Goal: Find contact information: Find contact information

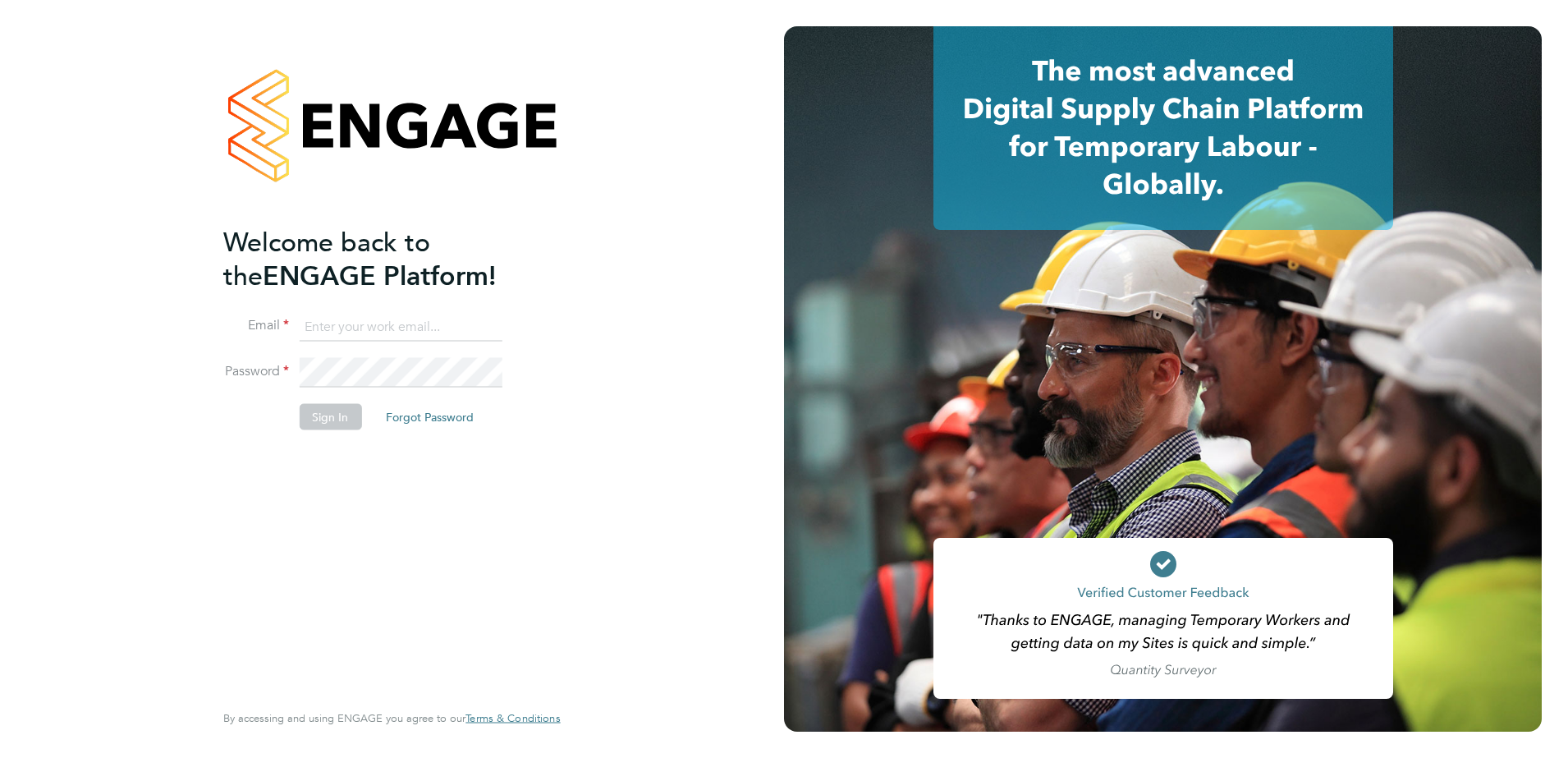
type input "kieran.ryder@abm.com"
click at [351, 490] on div "Welcome back to the ENGAGE Platform! Email kieran.ryder@abm.com Password Sign I…" at bounding box center [382, 461] width 320 height 472
click at [324, 422] on button "Sign In" at bounding box center [330, 416] width 63 height 26
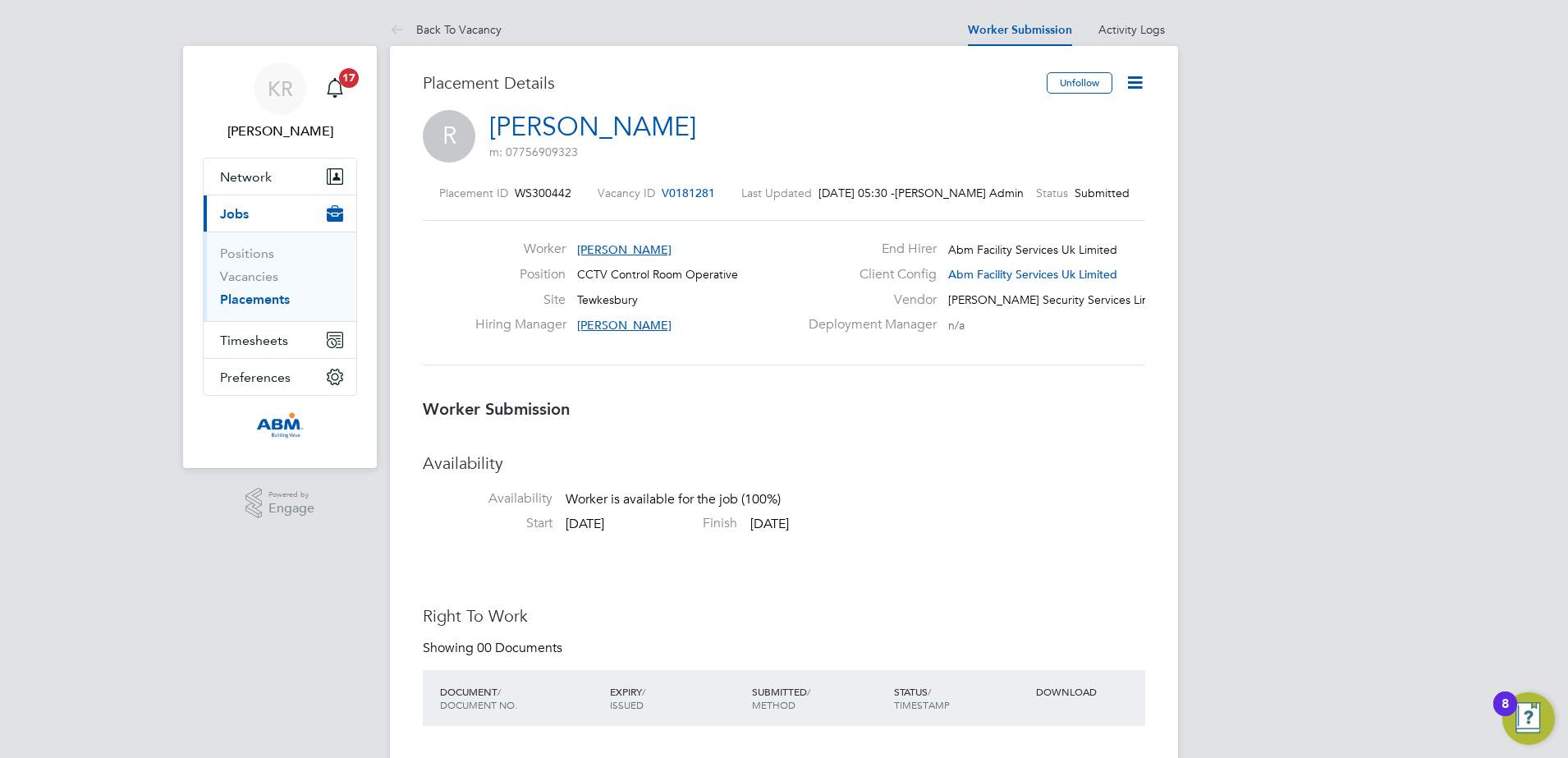
click at [268, 295] on link "Placements" at bounding box center [255, 298] width 70 height 15
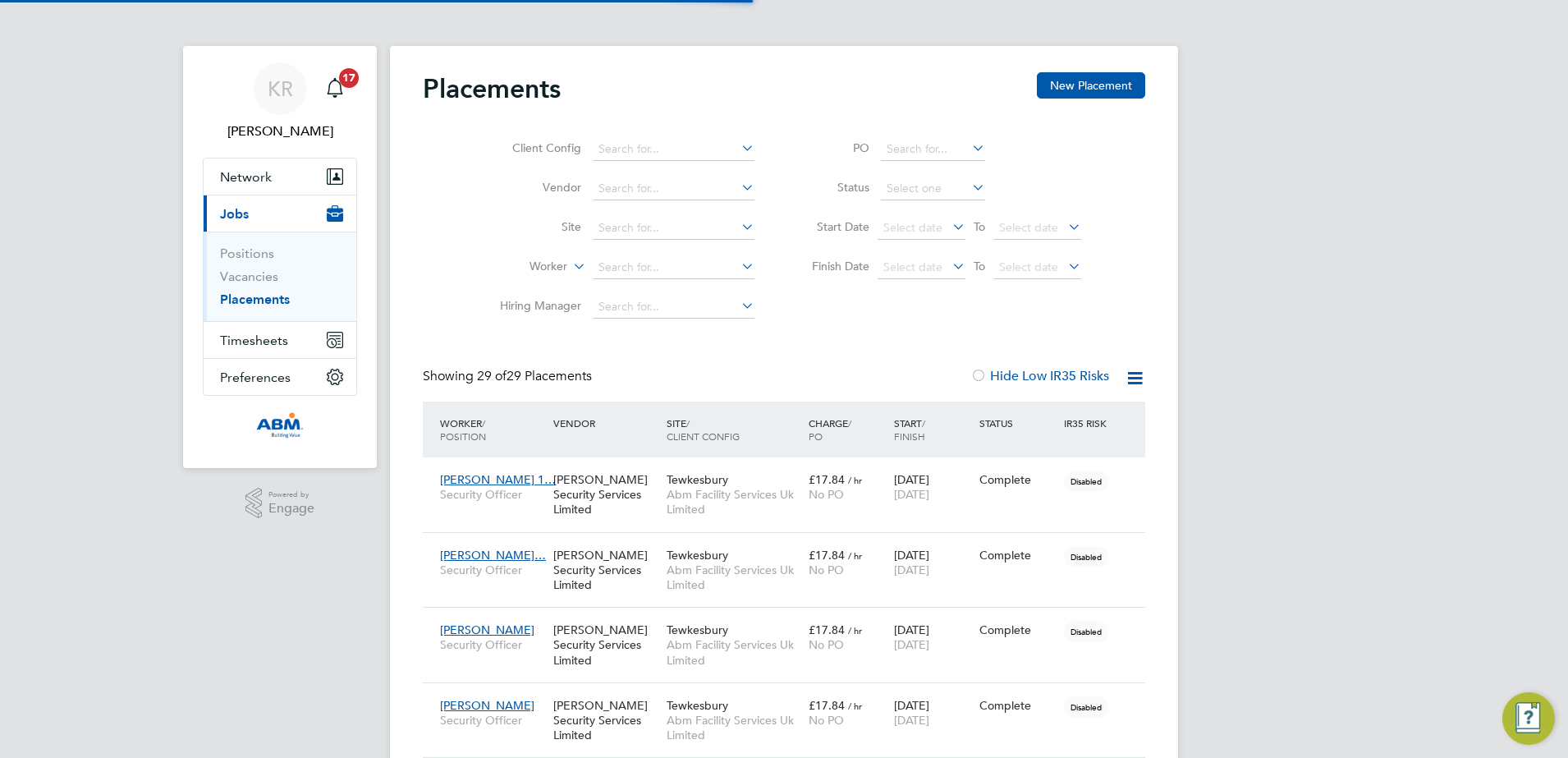
scroll to position [48, 114]
click at [252, 276] on link "Vacancies" at bounding box center [249, 276] width 58 height 15
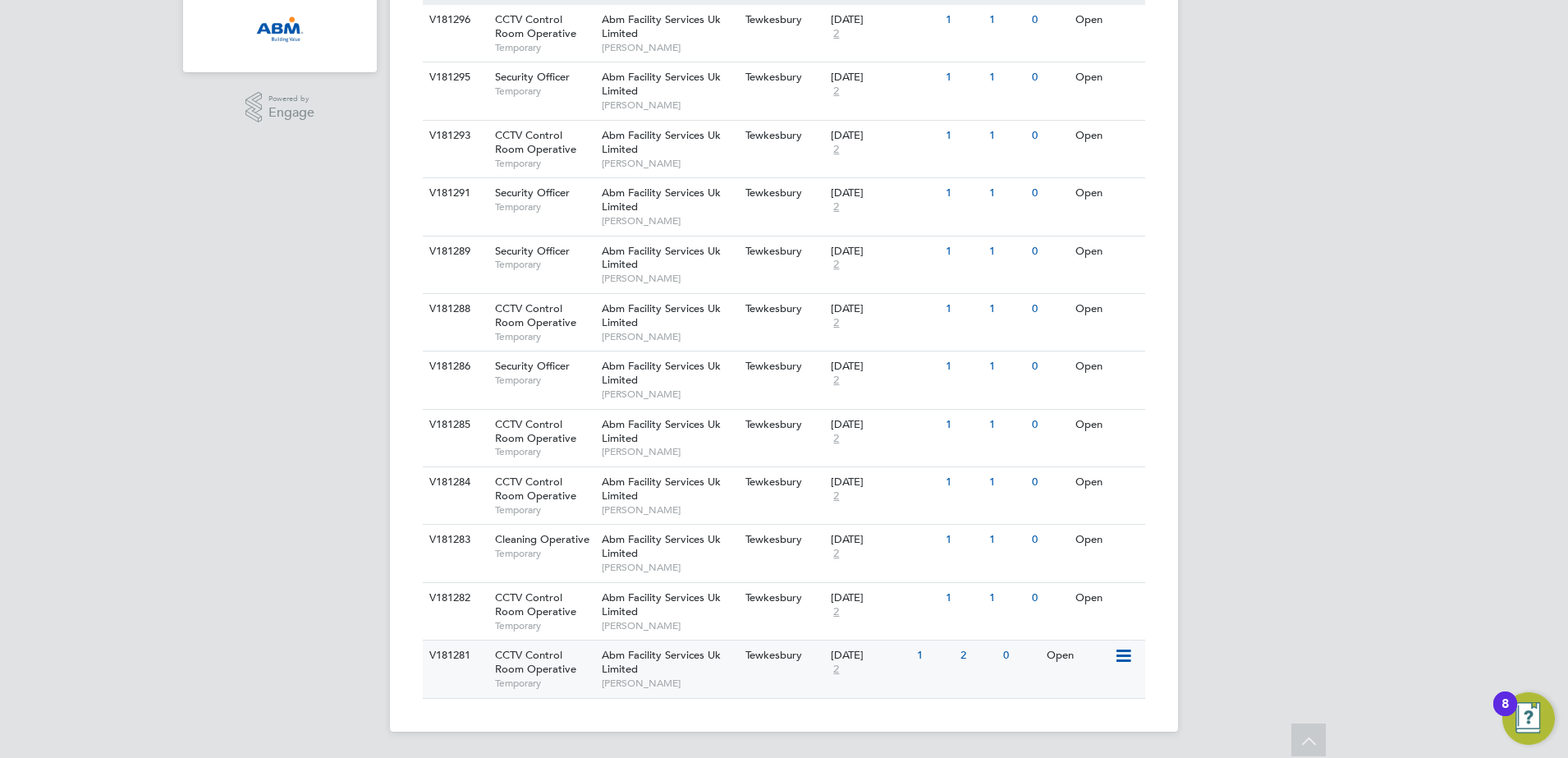
click at [702, 658] on span "Abm Facility Services Uk Limited" at bounding box center [661, 661] width 119 height 28
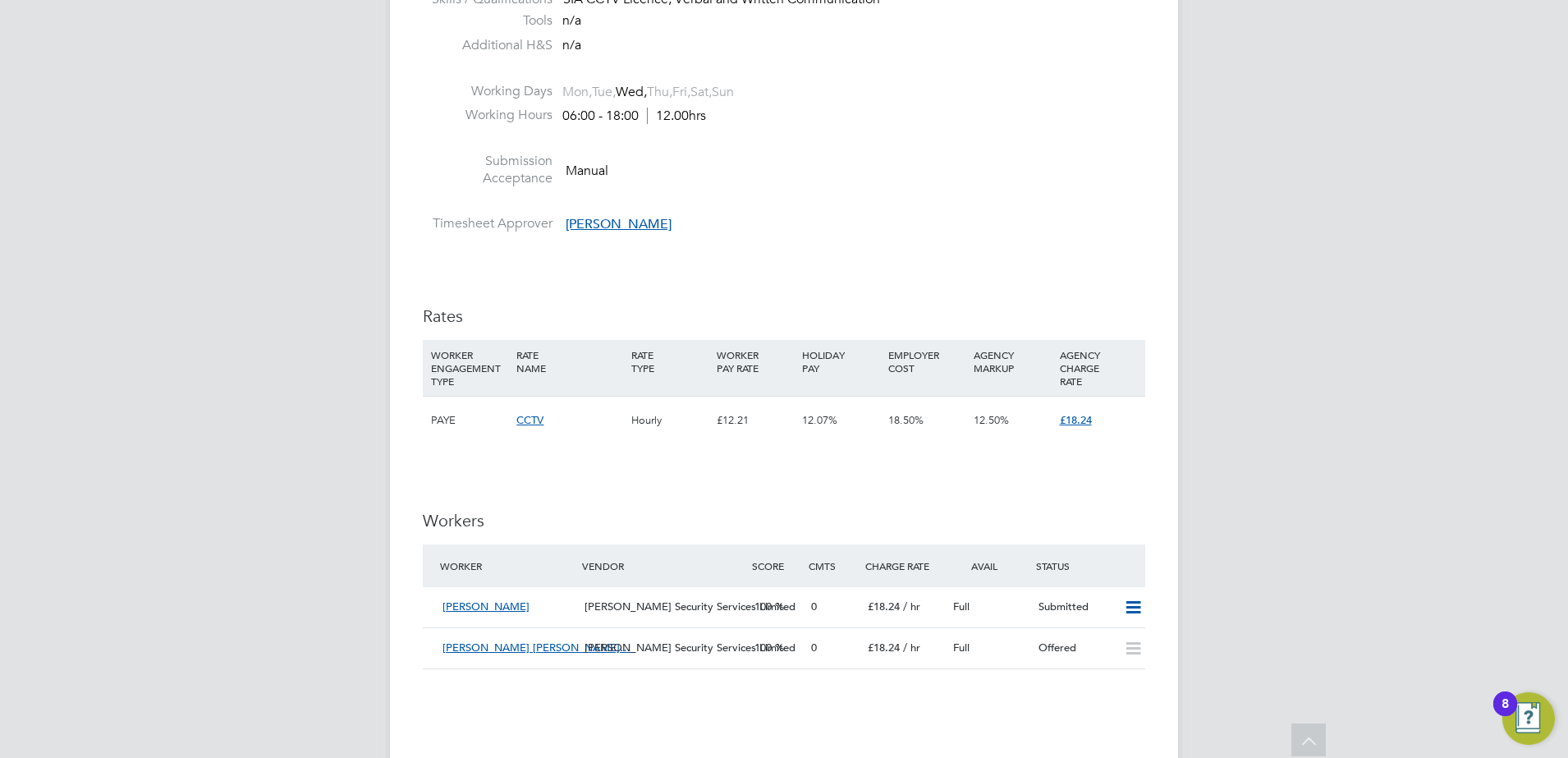
scroll to position [821, 0]
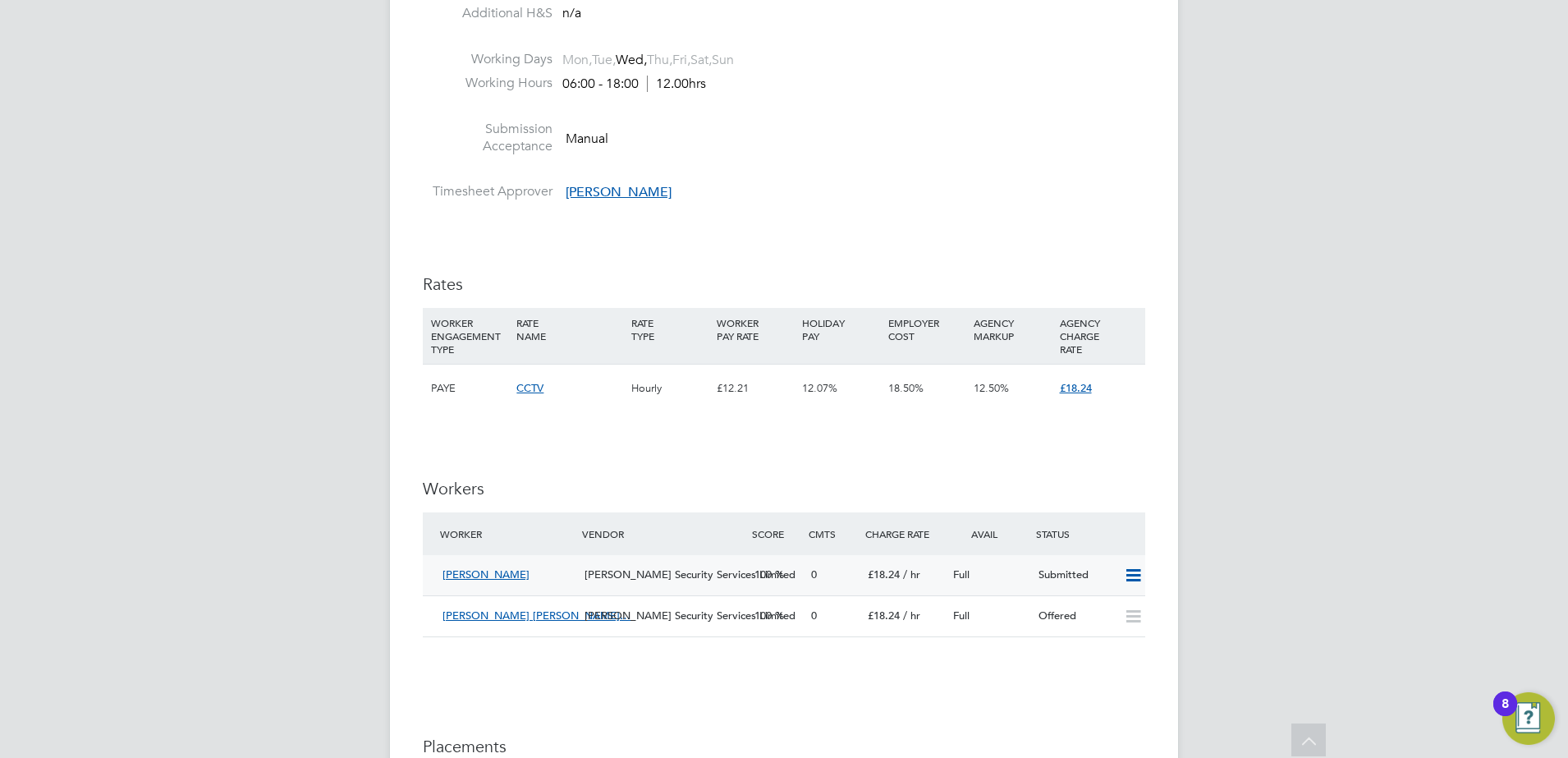
click at [506, 577] on span "[PERSON_NAME]" at bounding box center [486, 574] width 87 height 14
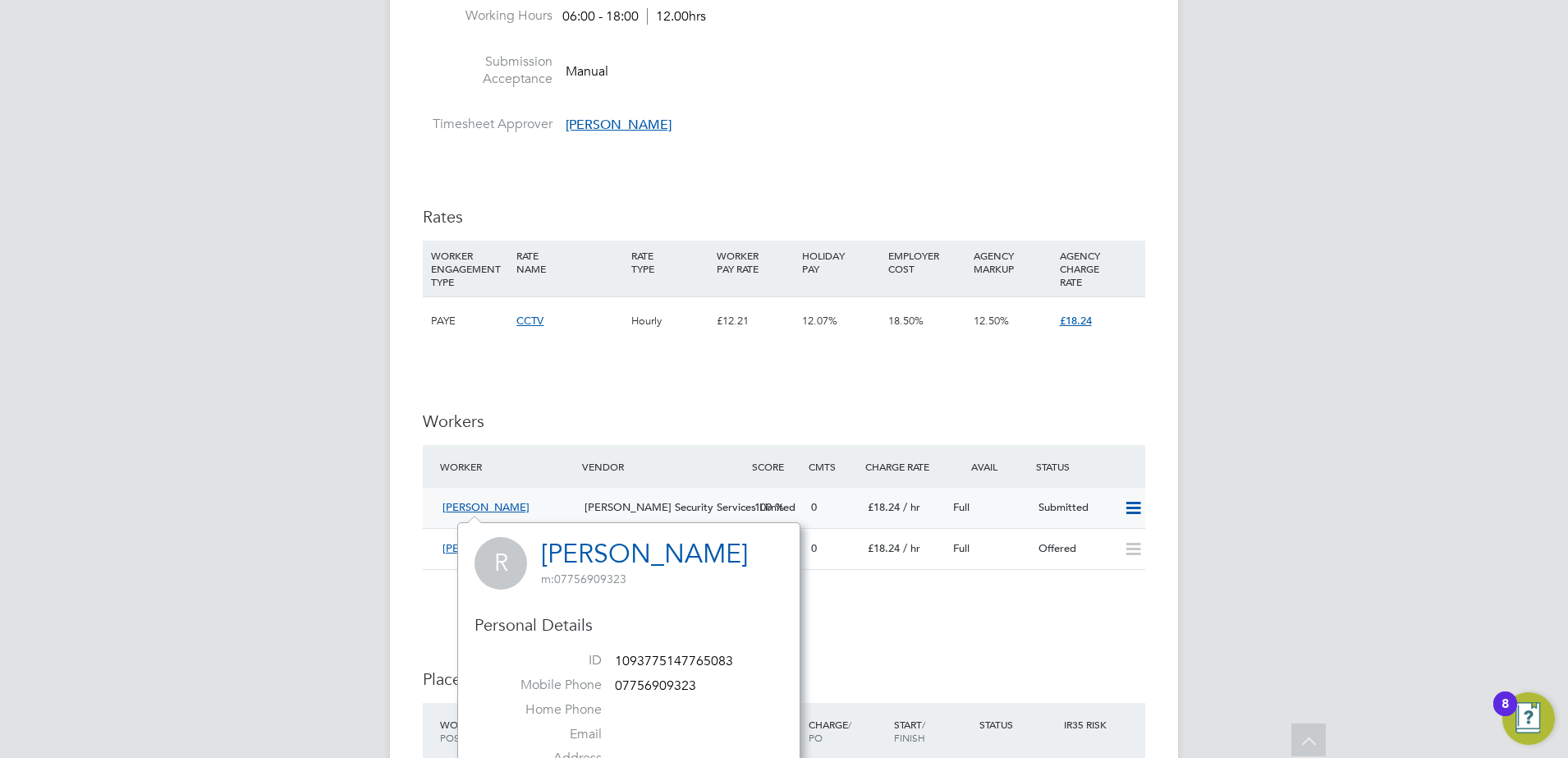
scroll to position [924, 0]
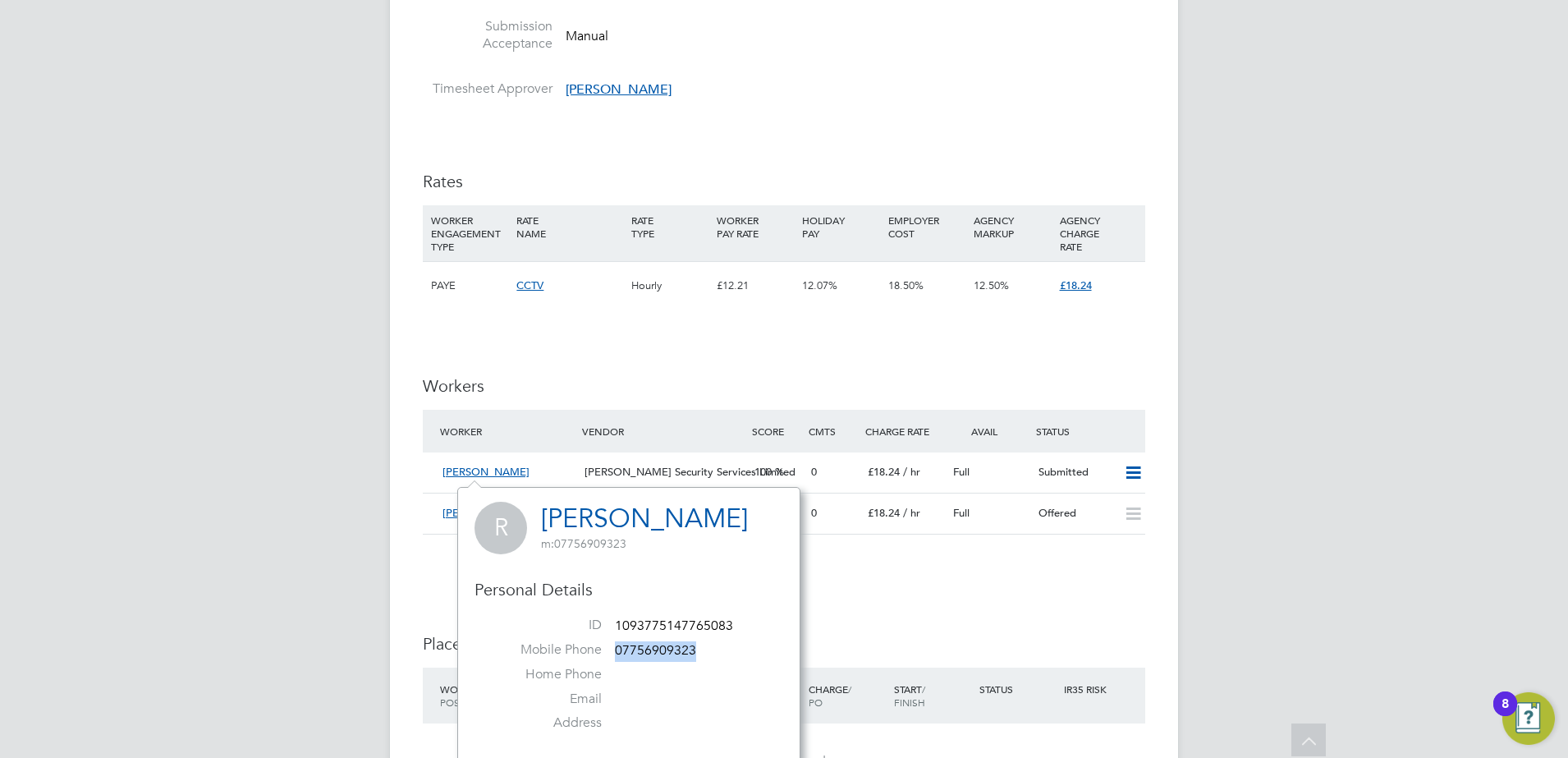
drag, startPoint x: 695, startPoint y: 649, endPoint x: 615, endPoint y: 649, distance: 80.0
click at [615, 649] on span "07756909323" at bounding box center [655, 650] width 82 height 16
copy span "07756909323"
click at [890, 627] on div "IR35 Determination IR35 Status Disabled for this client. This feature can be en…" at bounding box center [783, 374] width 722 height 1901
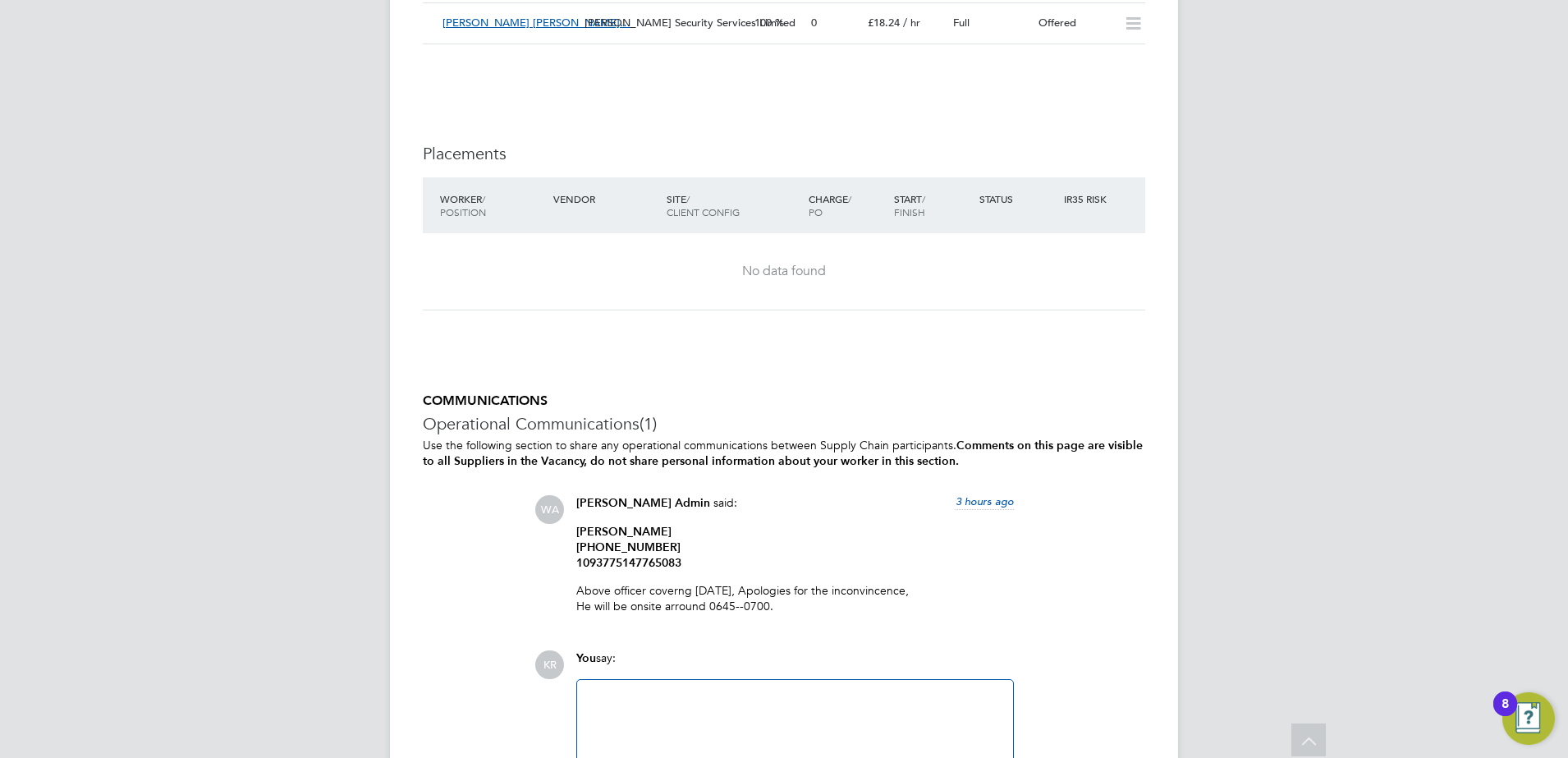
scroll to position [1437, 0]
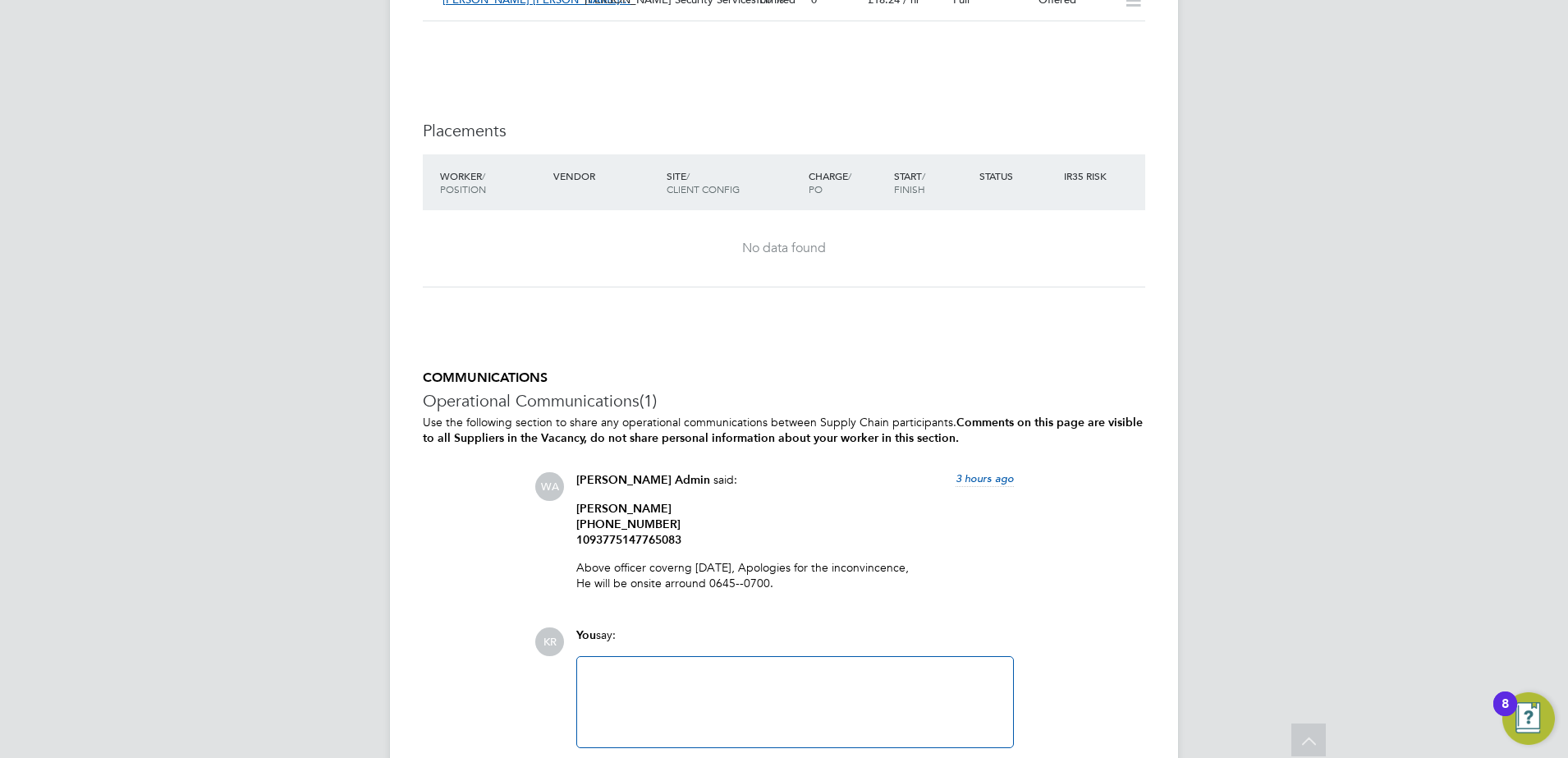
drag, startPoint x: 772, startPoint y: 578, endPoint x: 580, endPoint y: 510, distance: 203.7
click at [580, 510] on div "Rehman Ahmad ‪‪‪‪‪‪‪+447756909323‬‬‬‬‬‬‬ 1093775147765083 Above officer coverng…" at bounding box center [795, 551] width 438 height 102
drag, startPoint x: 580, startPoint y: 510, endPoint x: 772, endPoint y: 581, distance: 204.7
click at [772, 581] on div "Wills Admin said: 3 hours ago Rehman Ahmad ‪‪‪‪‪‪‪+447756909323‬‬‬‬‬‬‬ 10937751…" at bounding box center [795, 538] width 454 height 131
copy div "Rehman Ahmad ‪‪‪‪‪‪‪+447756909323‬‬‬‬‬‬‬ 1093775147765083 Above officer coverng…"
